Goal: Navigation & Orientation: Find specific page/section

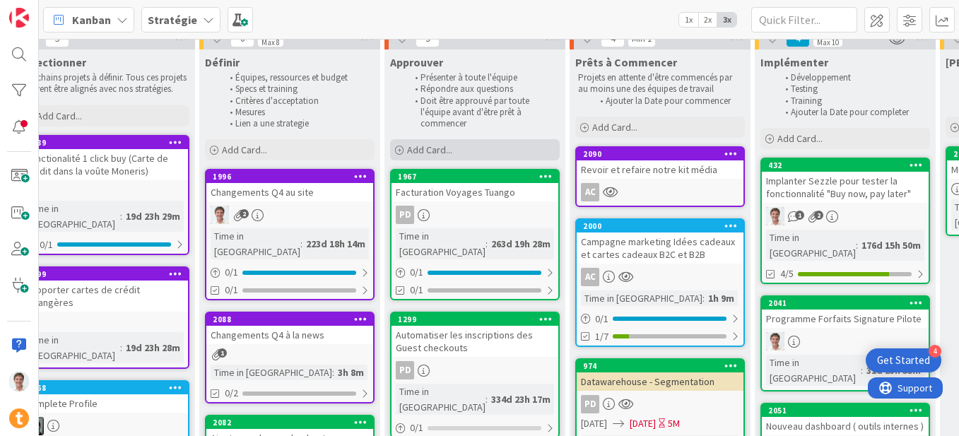
scroll to position [104, 1210]
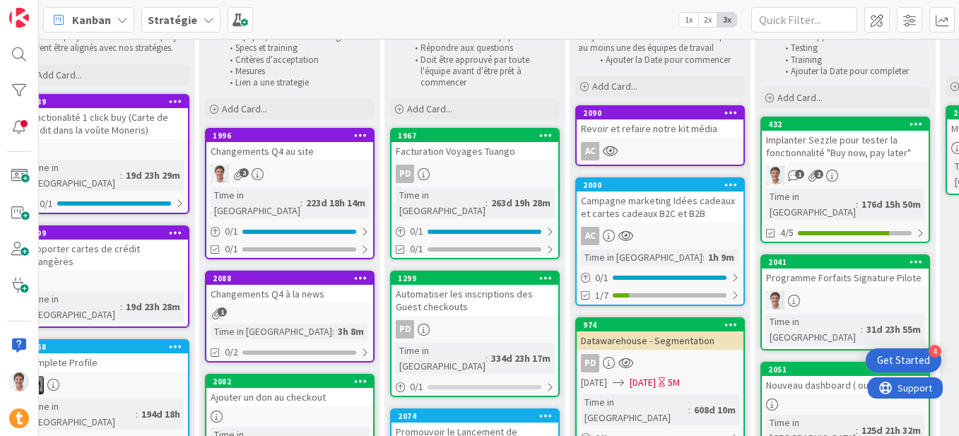
click at [473, 150] on div "Facturation Voyages Tuango" at bounding box center [474, 151] width 167 height 18
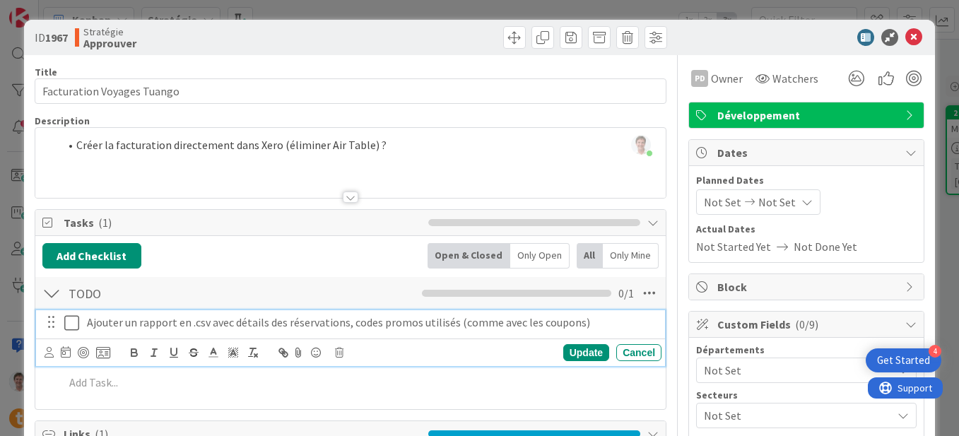
click at [71, 321] on icon at bounding box center [71, 322] width 15 height 17
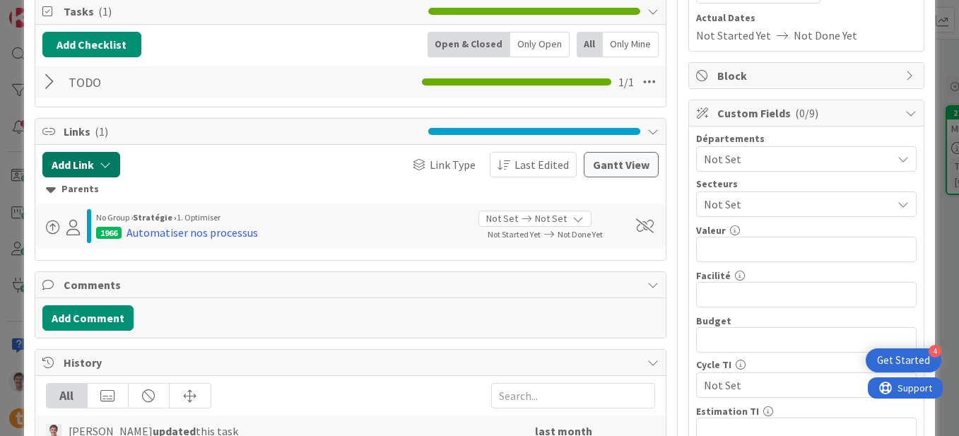
scroll to position [204, 0]
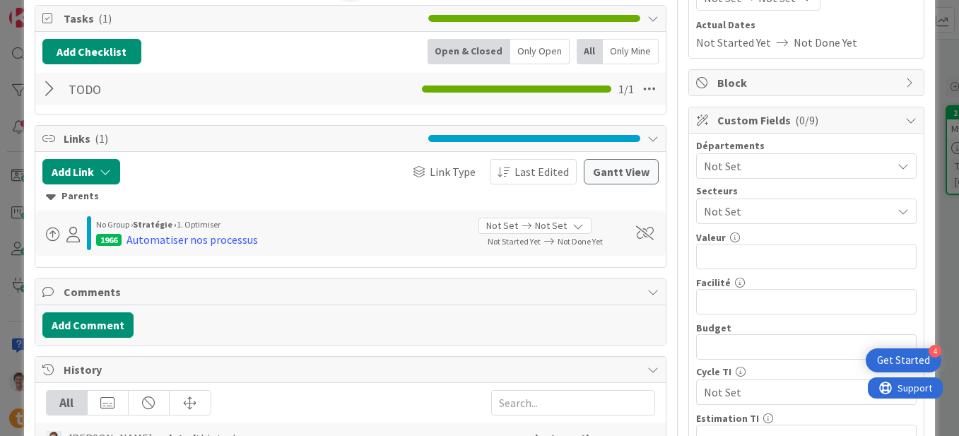
click at [51, 89] on div at bounding box center [51, 88] width 18 height 25
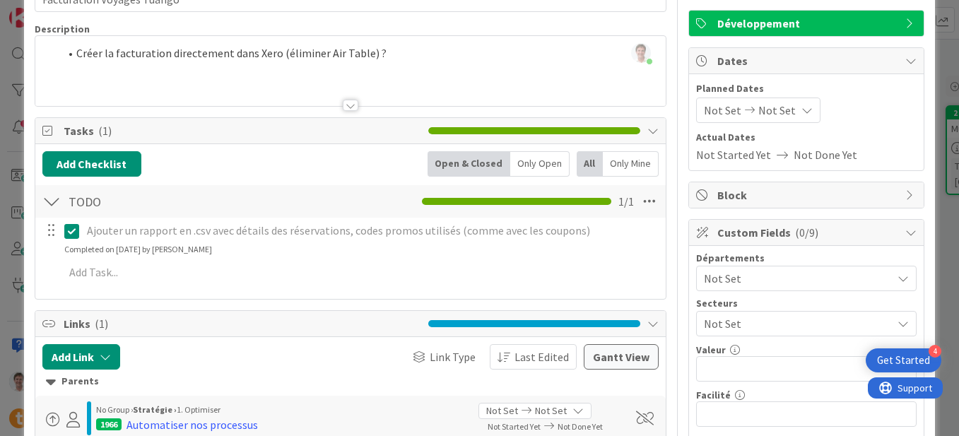
scroll to position [59, 0]
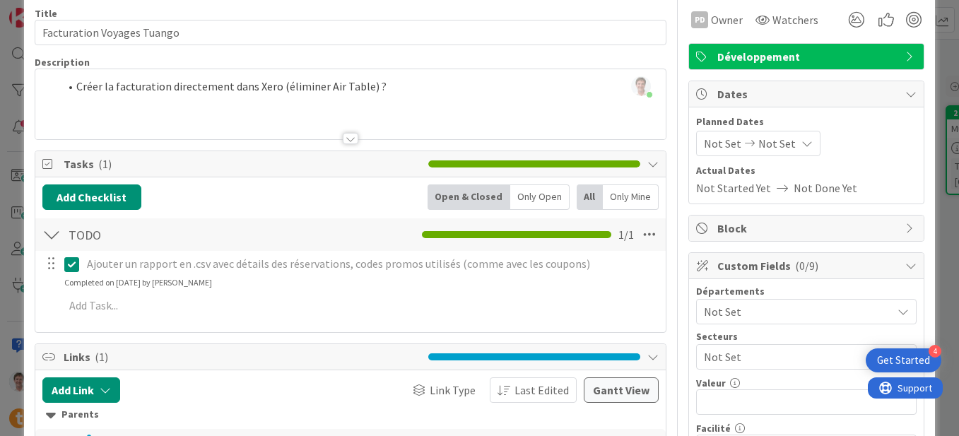
click at [389, 93] on div "Jerome Guidollet just joined Créer la facturation directement dans Xero (élimin…" at bounding box center [350, 104] width 630 height 70
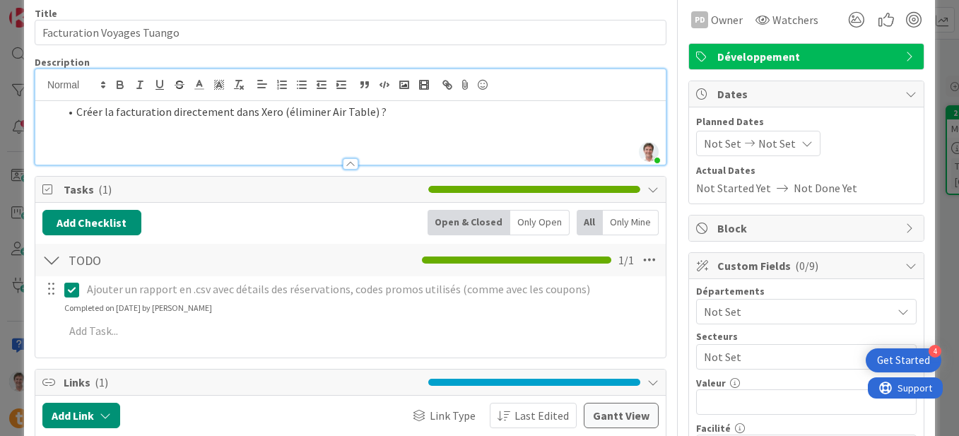
click at [379, 105] on li "Créer la facturation directement dans Xero (éliminer Air Table) ?" at bounding box center [358, 112] width 599 height 16
drag, startPoint x: 378, startPoint y: 112, endPoint x: 25, endPoint y: 95, distance: 352.9
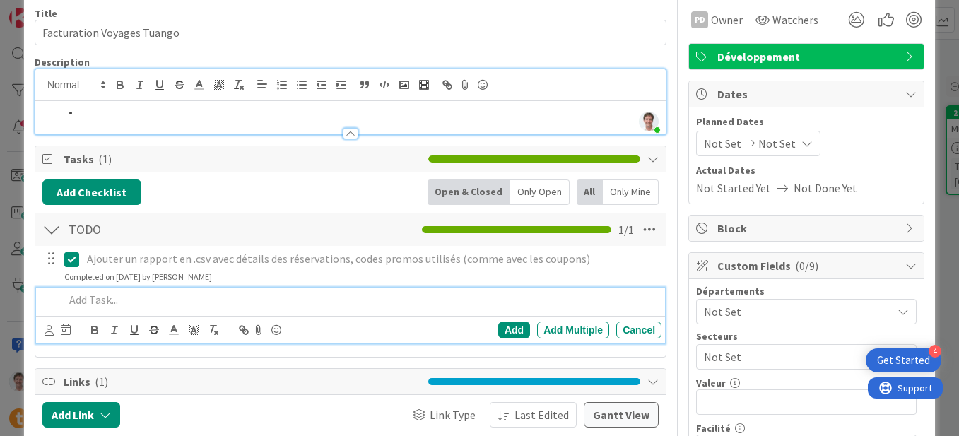
click at [100, 306] on p at bounding box center [359, 300] width 591 height 16
paste div
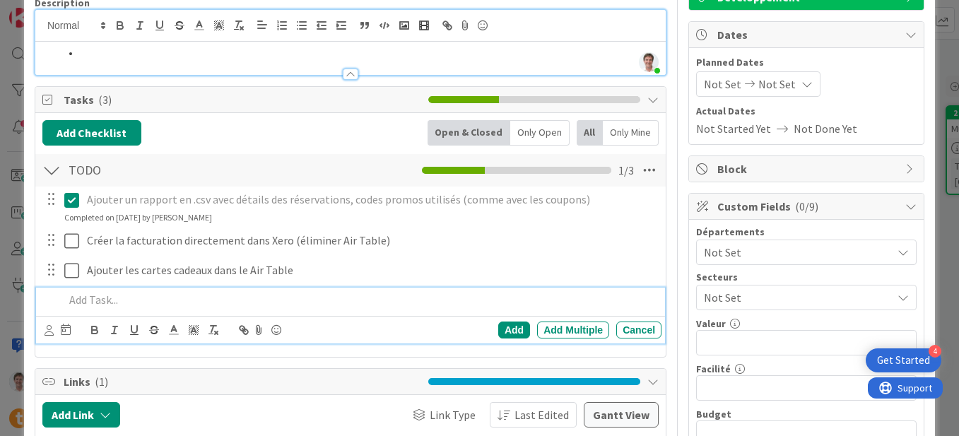
scroll to position [0, 0]
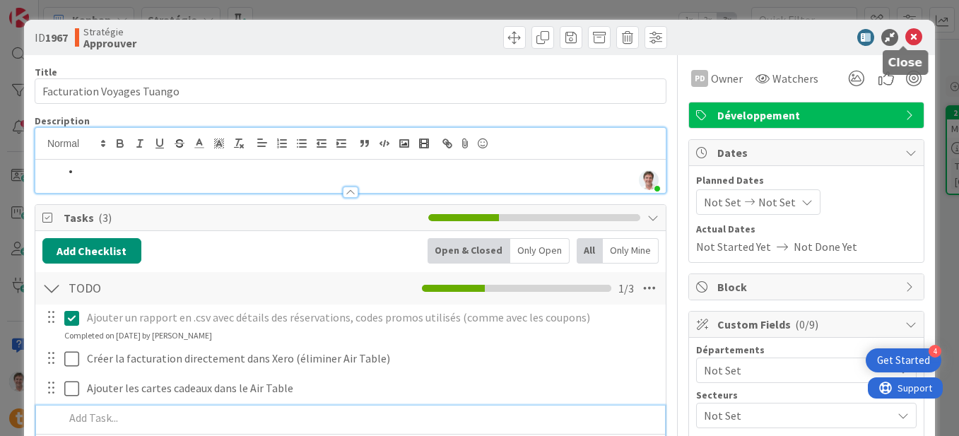
click at [905, 36] on icon at bounding box center [913, 37] width 17 height 17
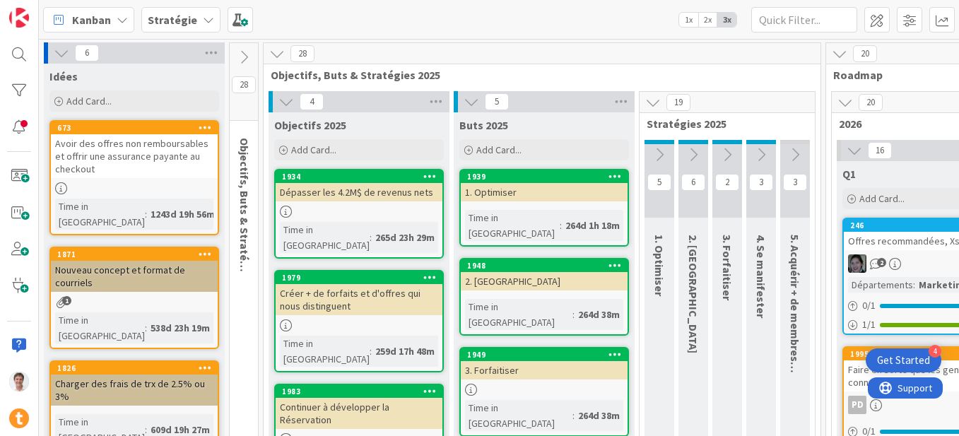
click at [245, 58] on icon at bounding box center [244, 57] width 16 height 16
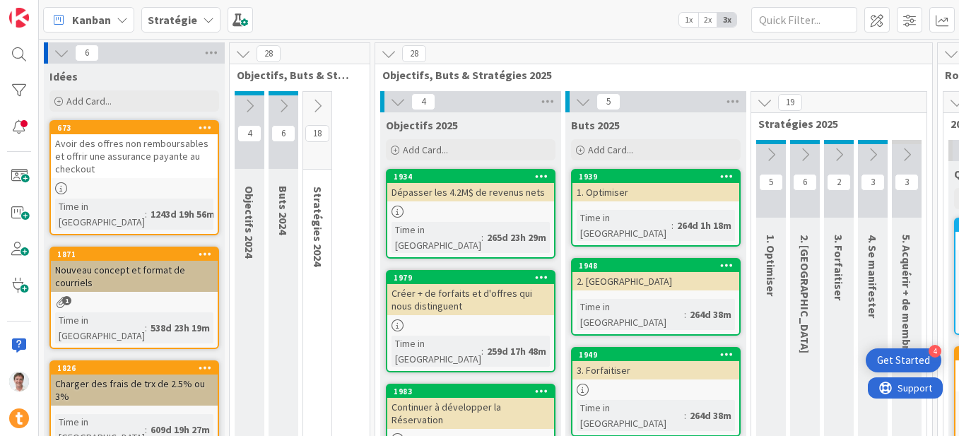
click at [238, 56] on icon at bounding box center [243, 54] width 16 height 16
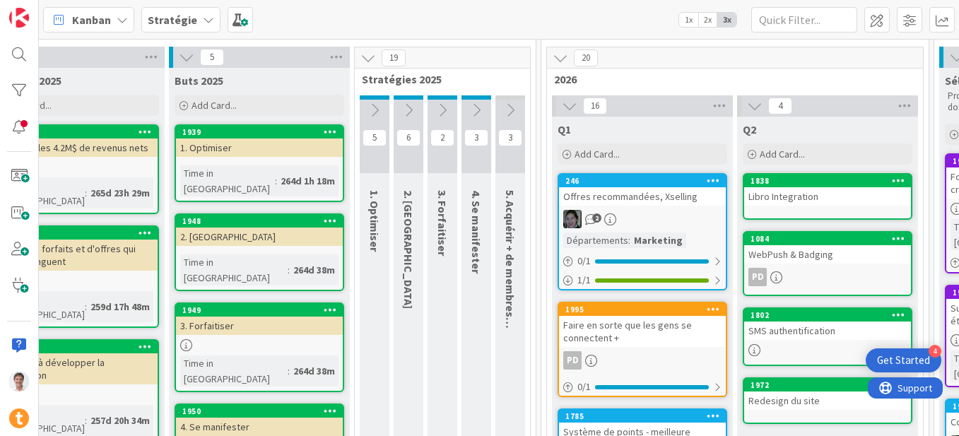
scroll to position [45, 0]
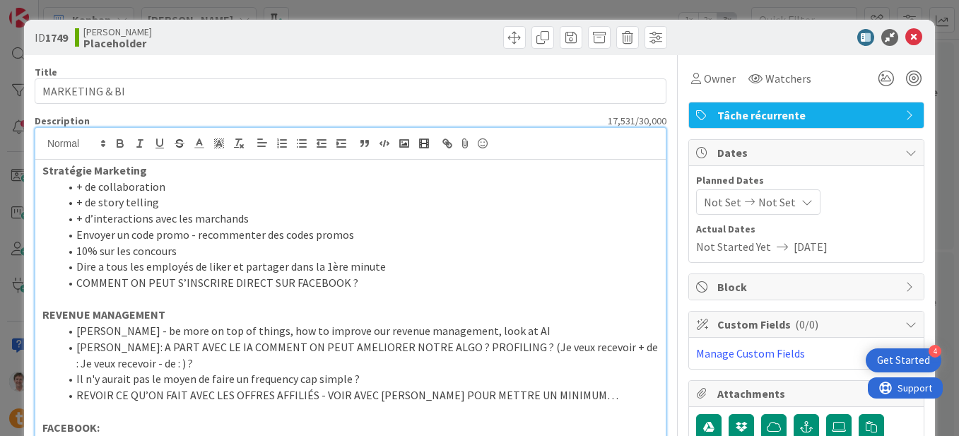
click at [674, 42] on div at bounding box center [799, 37] width 250 height 17
click at [810, 48] on div "ID 1749 [PERSON_NAME]" at bounding box center [479, 37] width 911 height 35
drag, startPoint x: 810, startPoint y: 48, endPoint x: 731, endPoint y: 40, distance: 79.6
click at [731, 40] on div "ID 1749 [PERSON_NAME]" at bounding box center [479, 37] width 911 height 35
drag, startPoint x: 783, startPoint y: 34, endPoint x: 661, endPoint y: 28, distance: 122.4
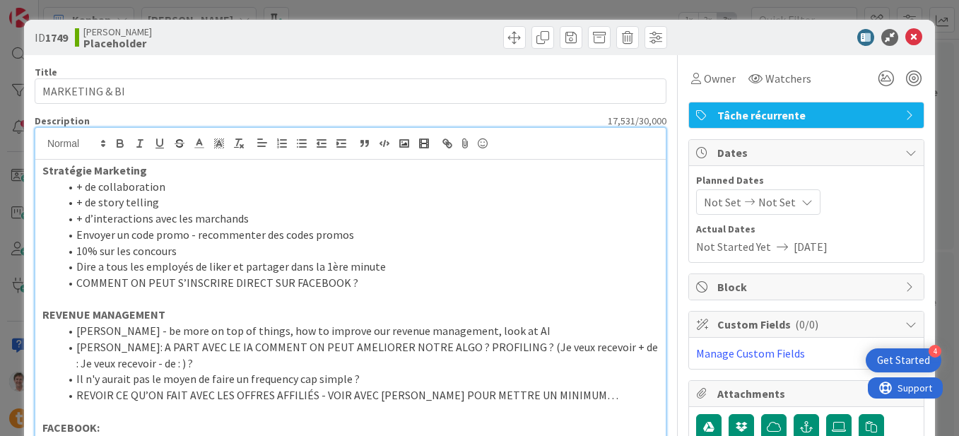
click at [661, 28] on div "ID 1749 [PERSON_NAME]" at bounding box center [479, 37] width 911 height 35
click at [905, 40] on icon at bounding box center [913, 37] width 17 height 17
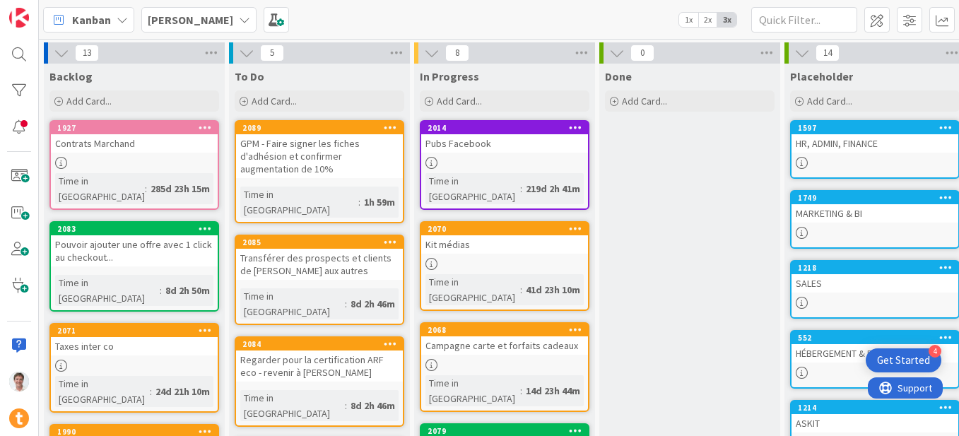
click at [167, 21] on b "[PERSON_NAME]" at bounding box center [190, 20] width 85 height 14
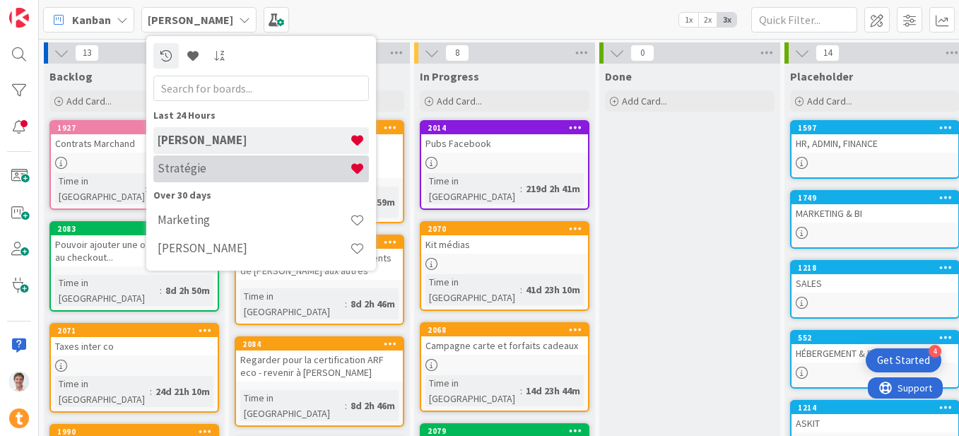
click at [182, 163] on h4 "Stratégie" at bounding box center [254, 168] width 192 height 14
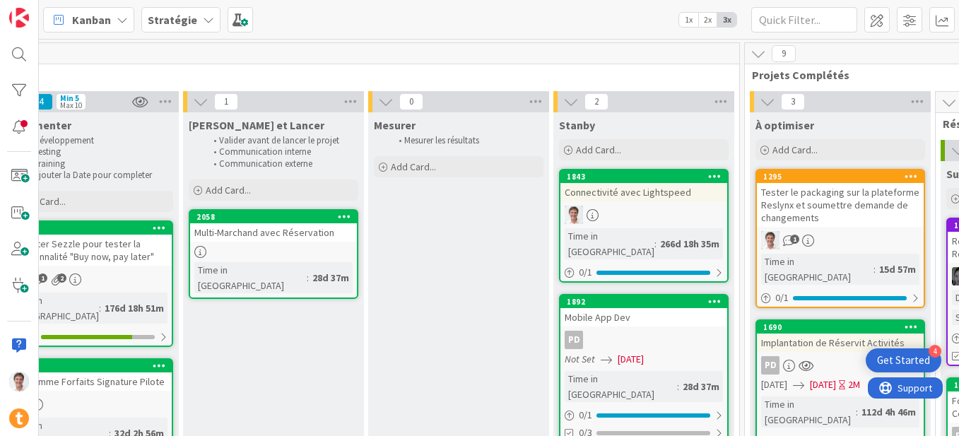
scroll to position [0, 2265]
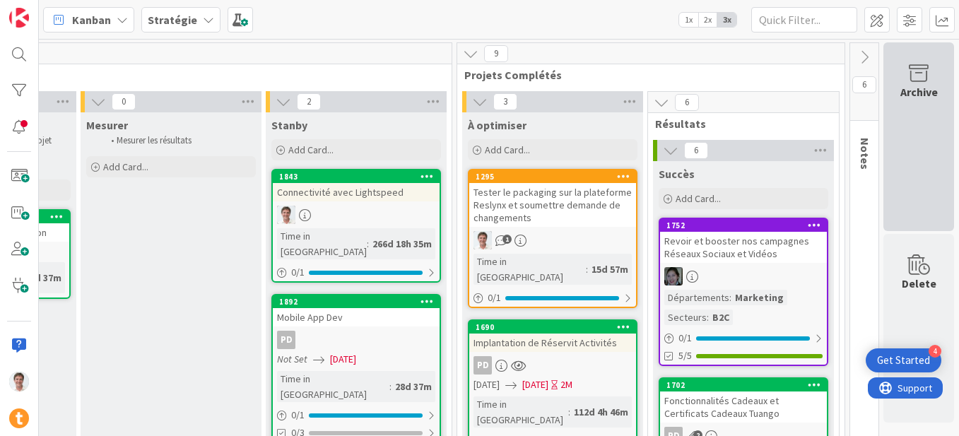
click at [908, 74] on icon at bounding box center [919, 74] width 54 height 20
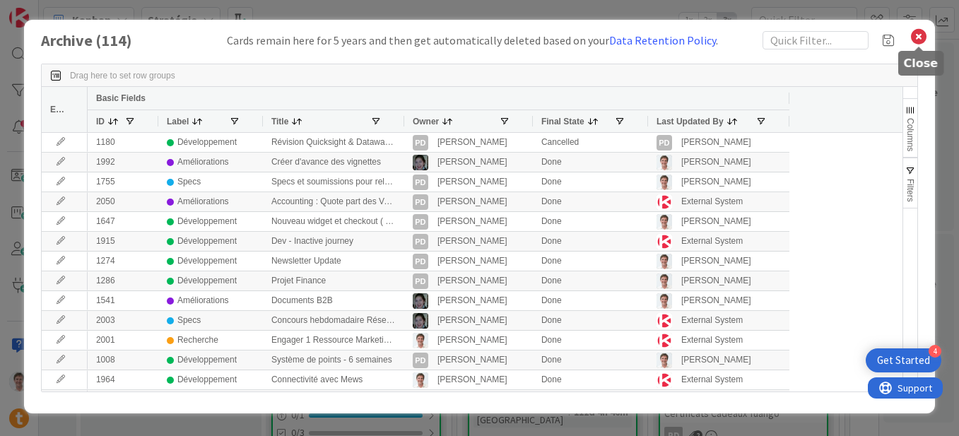
click at [919, 35] on icon at bounding box center [918, 37] width 18 height 20
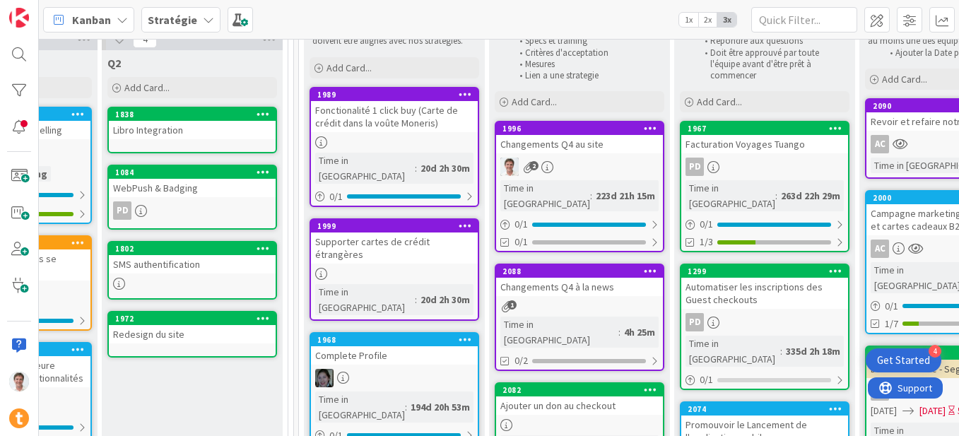
scroll to position [117, 920]
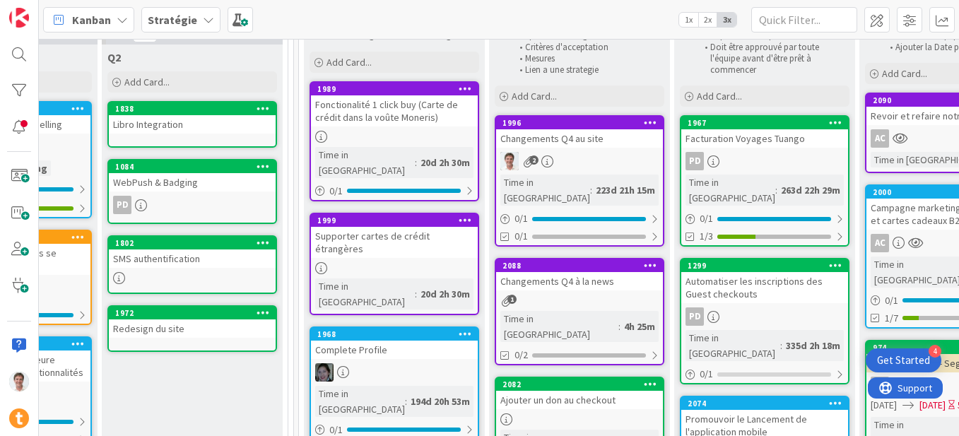
click at [559, 138] on div "Changements Q4 au site" at bounding box center [579, 138] width 167 height 18
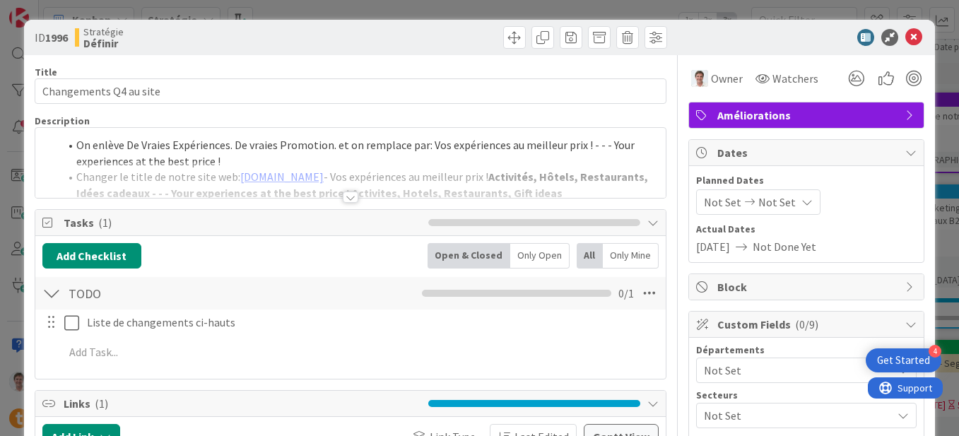
click at [223, 171] on div at bounding box center [350, 180] width 630 height 36
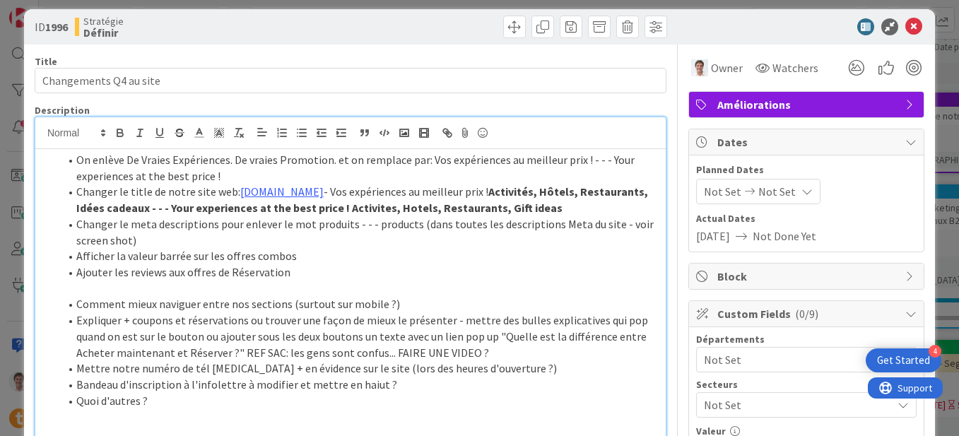
scroll to position [8, 0]
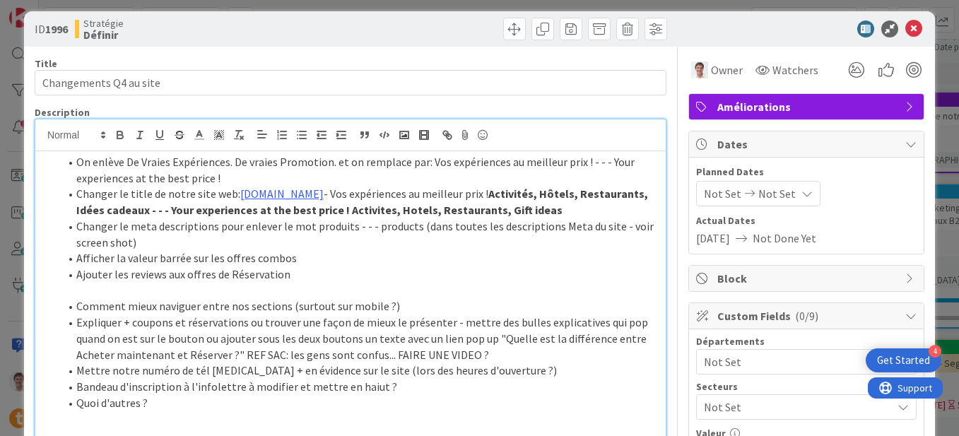
click at [384, 40] on div "ID 1996 Stratégie Définir" at bounding box center [479, 28] width 911 height 35
drag, startPoint x: 686, startPoint y: 19, endPoint x: 449, endPoint y: 8, distance: 237.0
click at [449, 8] on div "ID 1996 Stratégie Définir Title 23 / 128 Changements Q4 au site Description [PE…" at bounding box center [479, 218] width 959 height 436
click at [398, 35] on div at bounding box center [510, 29] width 313 height 23
drag, startPoint x: 798, startPoint y: 29, endPoint x: 598, endPoint y: 12, distance: 200.7
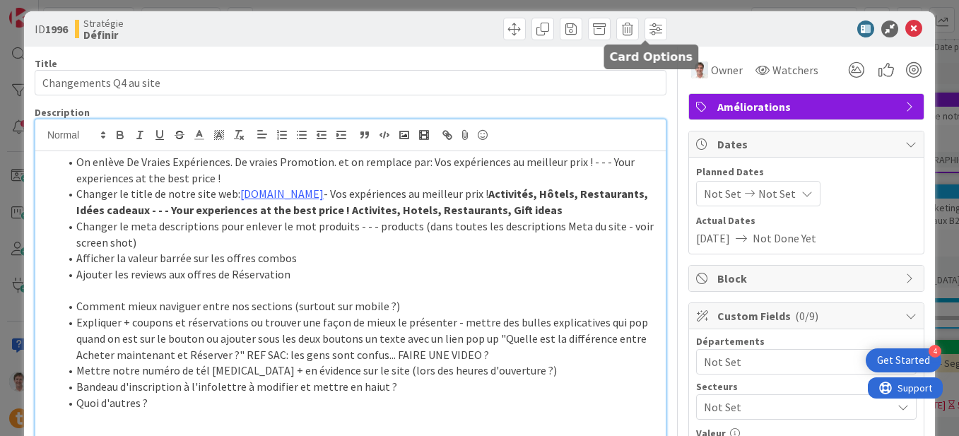
click at [598, 12] on div "ID 1996 Stratégie Définir" at bounding box center [479, 28] width 911 height 35
click at [905, 33] on icon at bounding box center [913, 28] width 17 height 17
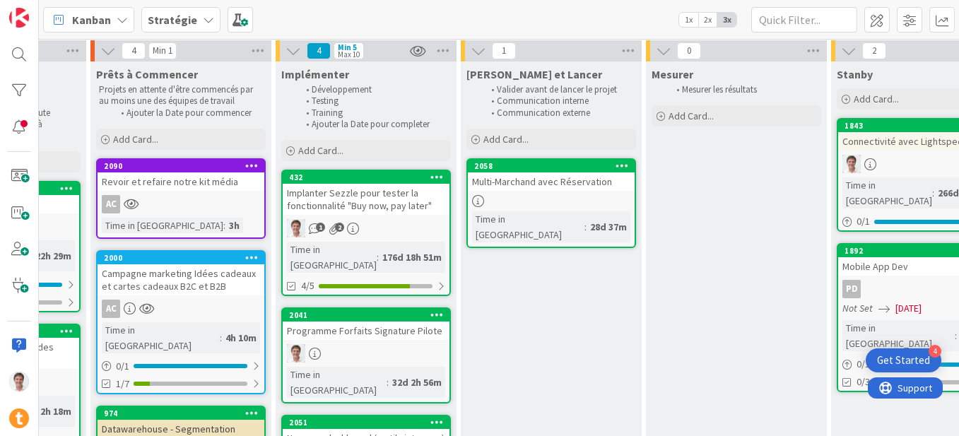
scroll to position [51, 1689]
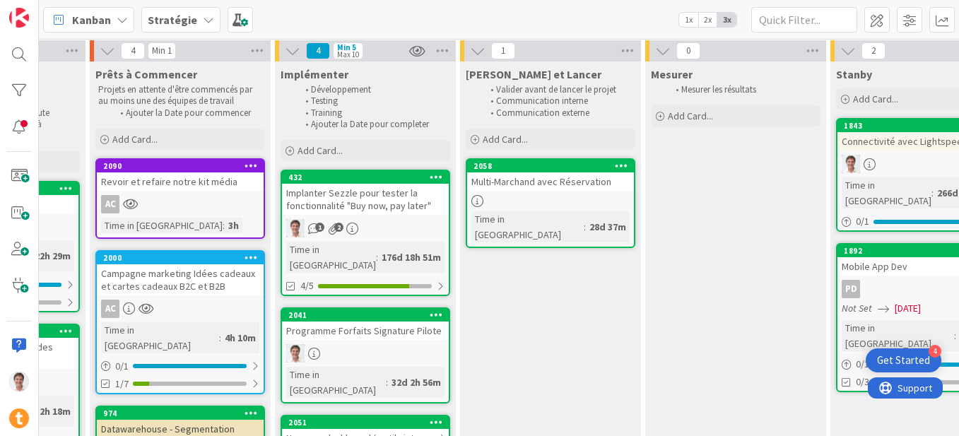
click at [338, 201] on div "Implanter Sezzle pour tester la fonctionnalité "Buy now, pay later"" at bounding box center [365, 199] width 167 height 31
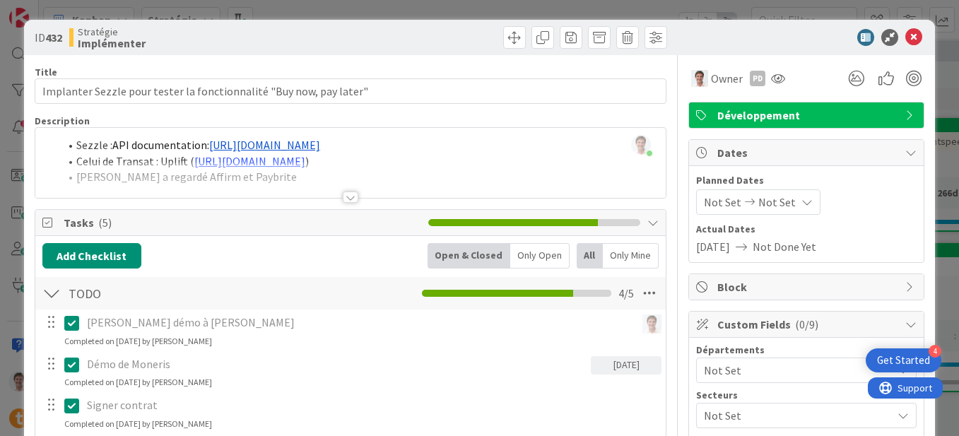
drag, startPoint x: 806, startPoint y: 37, endPoint x: 729, endPoint y: 23, distance: 78.3
click at [728, 23] on div "ID 432 Stratégie Implémenter" at bounding box center [479, 37] width 911 height 35
click at [905, 40] on icon at bounding box center [913, 37] width 17 height 17
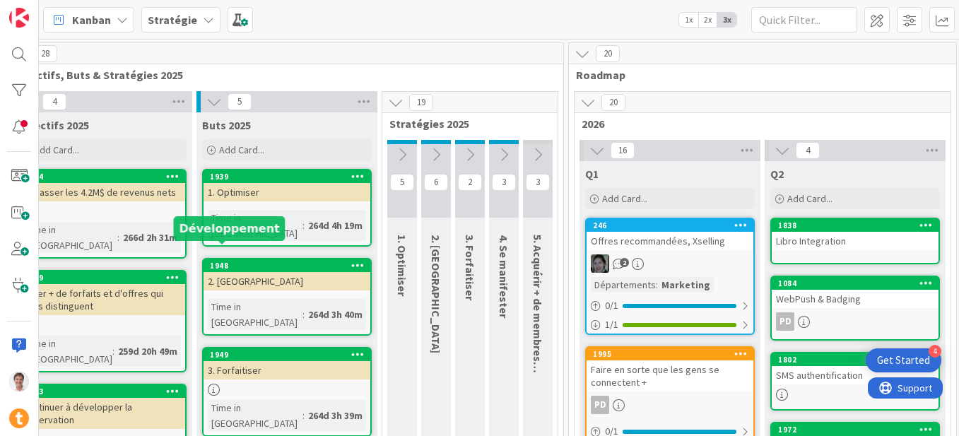
scroll to position [0, 325]
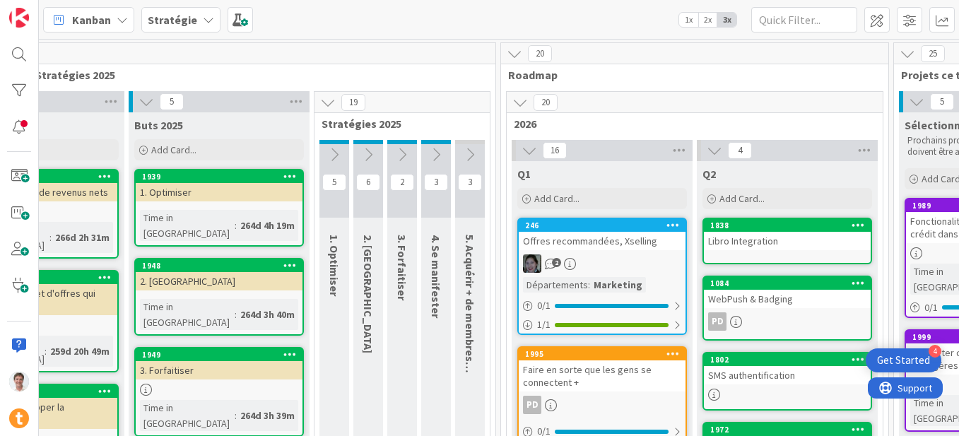
click at [401, 155] on icon at bounding box center [402, 155] width 16 height 16
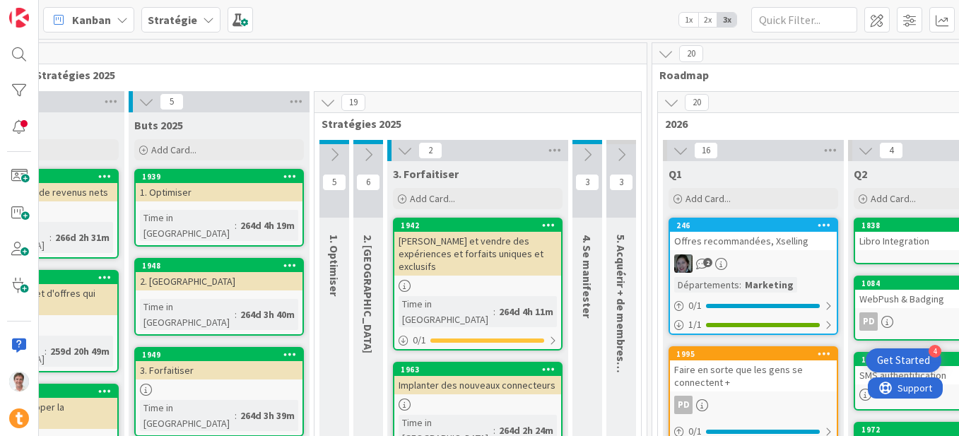
click at [398, 146] on icon at bounding box center [405, 151] width 16 height 16
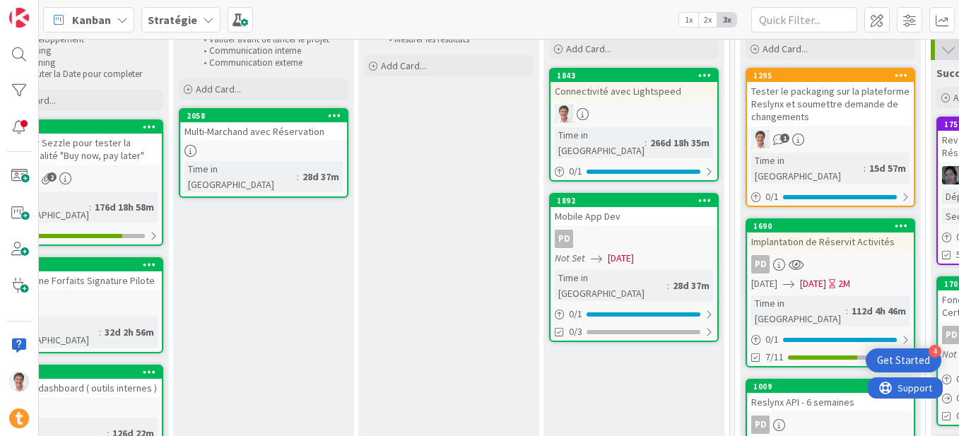
scroll to position [101, 1980]
